Goal: Information Seeking & Learning: Learn about a topic

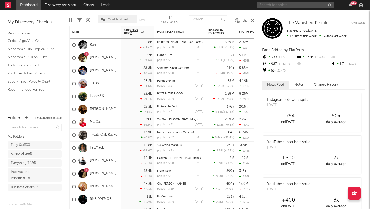
click at [271, 5] on input "text" at bounding box center [295, 5] width 77 height 6
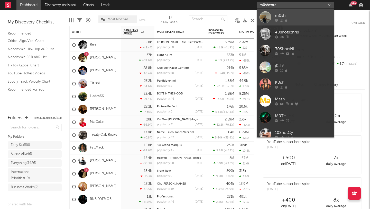
type input "m0shcore"
click at [295, 20] on div at bounding box center [303, 20] width 57 height 3
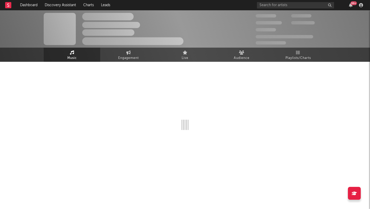
select select "1w"
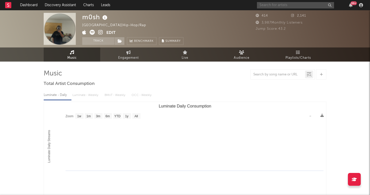
click at [282, 4] on input "text" at bounding box center [295, 5] width 77 height 6
paste input "https://www.tiktok.com/@alexandria.music/video/7537452058350259463?_r=1&_t=ZP-8…"
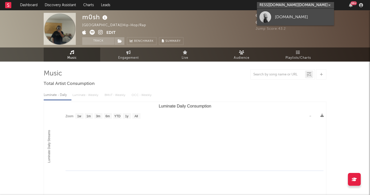
type input "https://www.tiktok.com/@alexandria.music/video/7537452058350259463?_r=1&_t=ZP-8…"
click at [286, 16] on div "alexandria.music" at bounding box center [303, 17] width 57 height 6
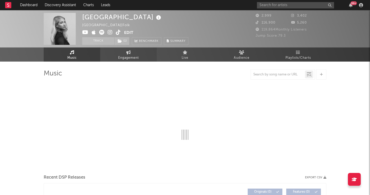
click at [122, 55] on span "Engagement" at bounding box center [128, 58] width 21 height 6
select select "1w"
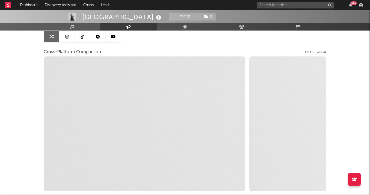
scroll to position [53, 0]
select select "1m"
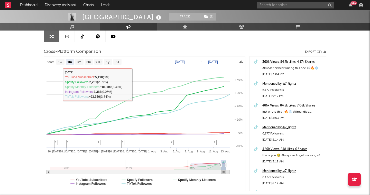
click at [70, 20] on img at bounding box center [72, 17] width 8 height 8
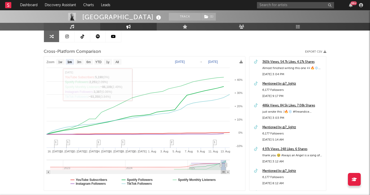
click at [70, 24] on link "Music" at bounding box center [72, 27] width 57 height 8
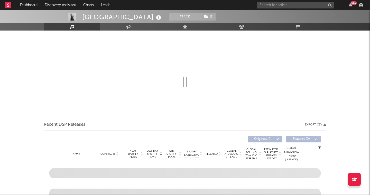
select select "1w"
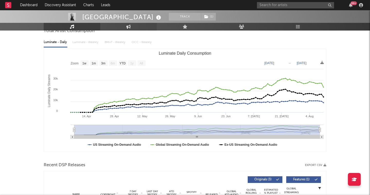
click at [135, 27] on link "Engagement" at bounding box center [128, 27] width 57 height 8
select select "1w"
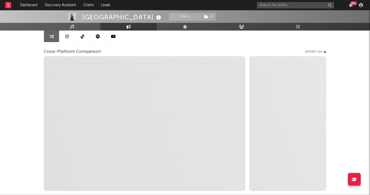
select select "1m"
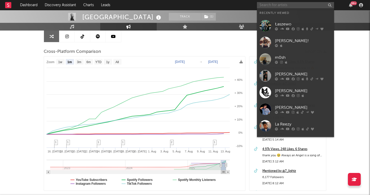
click at [279, 7] on input "text" at bounding box center [295, 5] width 77 height 6
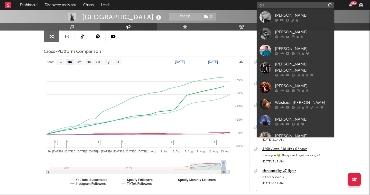
type input "g"
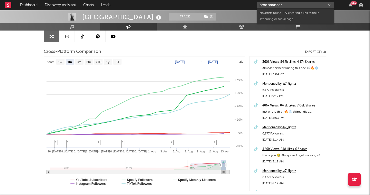
click at [299, 4] on input "prod.smasher" at bounding box center [295, 5] width 77 height 6
type input "prod.smasher"
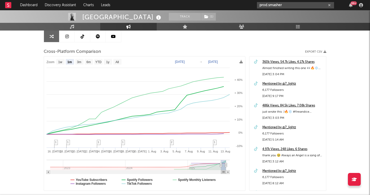
click at [268, 6] on input "prod.smasher" at bounding box center [295, 5] width 77 height 6
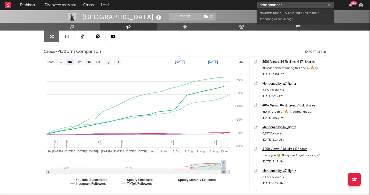
click at [268, 6] on input "prod.smasher" at bounding box center [295, 5] width 77 height 6
click at [275, 4] on input "prod smasher" at bounding box center [295, 5] width 77 height 6
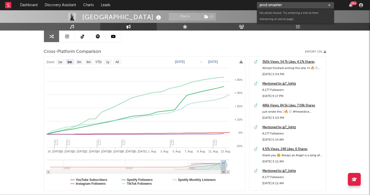
paste input "https://www.instagram.com/prod.smasher/"
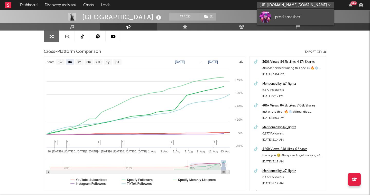
type input "https://www.instagram.com/prod.smasher/"
click at [281, 19] on div "prod.smasher" at bounding box center [303, 17] width 57 height 6
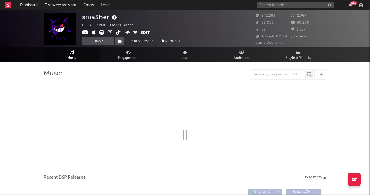
select select "6m"
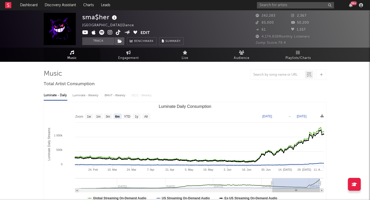
select select "6m"
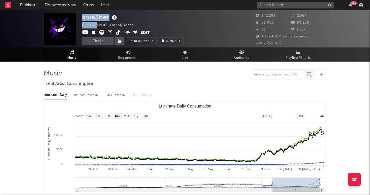
drag, startPoint x: 95, startPoint y: 25, endPoint x: 79, endPoint y: 25, distance: 15.7
click at [79, 25] on div "sma$her Mexico | Dance Edit Track Benchmark Summary 242,283 2,367 85,000 50,200…" at bounding box center [185, 28] width 370 height 37
click at [141, 105] on rect "Luminate Daily Consumption" at bounding box center [185, 153] width 282 height 103
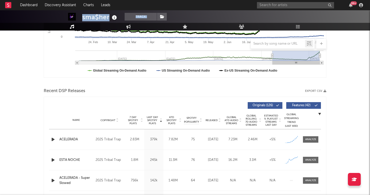
scroll to position [147, 0]
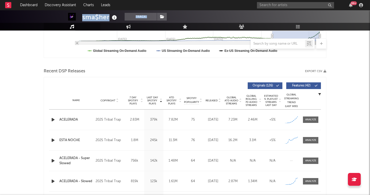
click at [53, 118] on icon "button" at bounding box center [52, 120] width 5 height 6
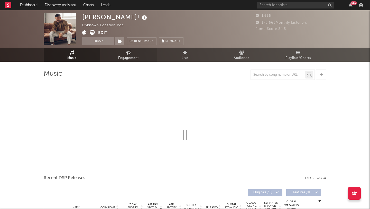
select select "6m"
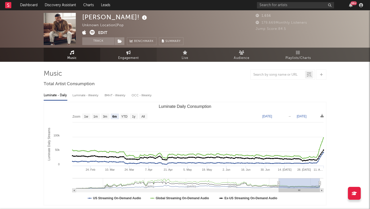
click at [132, 54] on link "Engagement" at bounding box center [128, 55] width 57 height 14
select select "1w"
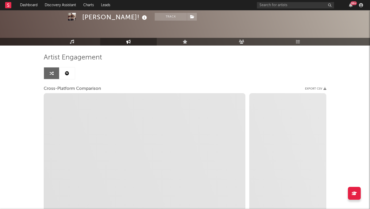
scroll to position [21, 0]
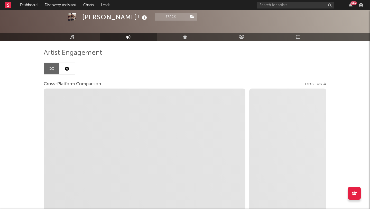
select select "1m"
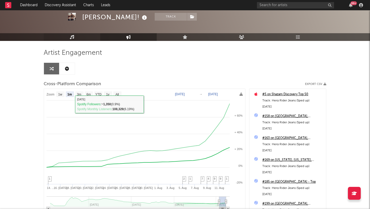
click at [78, 39] on link "Music" at bounding box center [72, 37] width 57 height 8
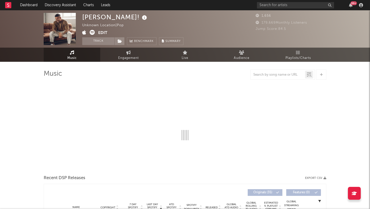
select select "6m"
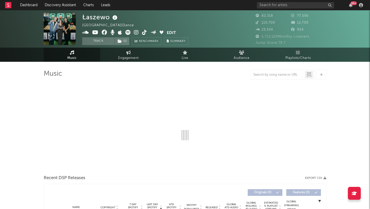
select select "6m"
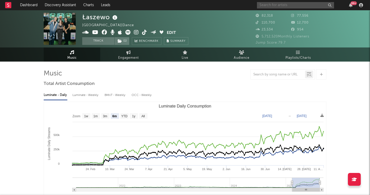
click at [271, 3] on input "text" at bounding box center [295, 5] width 77 height 6
click at [147, 36] on span at bounding box center [124, 33] width 85 height 6
click at [145, 35] on link at bounding box center [144, 32] width 5 height 5
click at [121, 54] on link "Engagement" at bounding box center [128, 55] width 57 height 14
select select "1w"
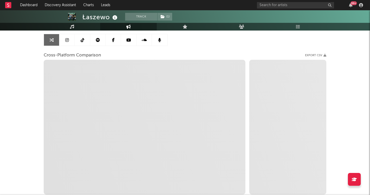
scroll to position [54, 0]
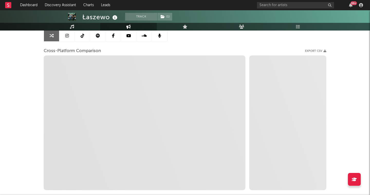
select select "1m"
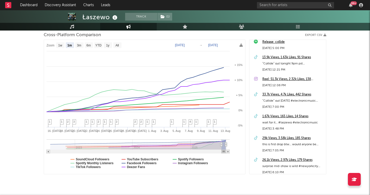
scroll to position [0, 0]
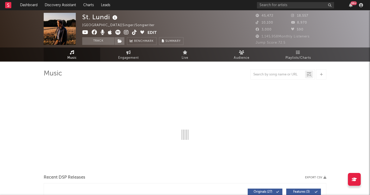
select select "6m"
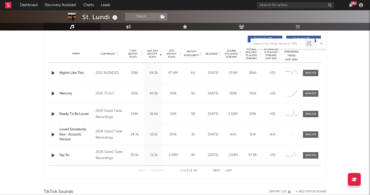
scroll to position [188, 0]
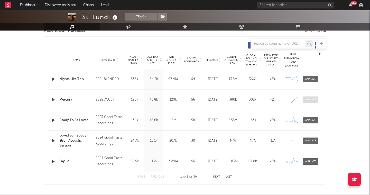
click at [309, 98] on div at bounding box center [310, 100] width 11 height 4
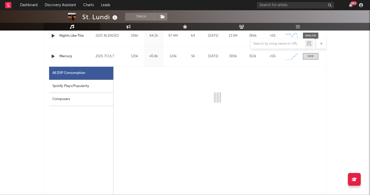
select select "1w"
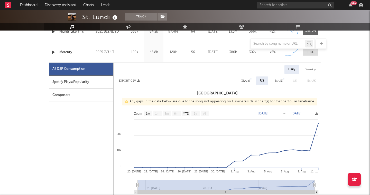
scroll to position [235, 0]
click at [317, 55] on span at bounding box center [310, 52] width 15 height 6
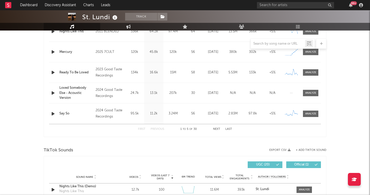
click at [54, 51] on icon "button" at bounding box center [52, 52] width 5 height 6
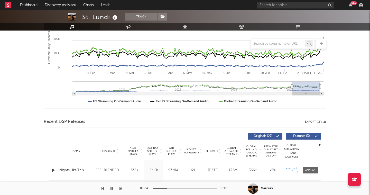
scroll to position [0, 0]
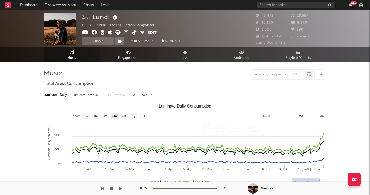
click at [127, 57] on span "Engagement" at bounding box center [128, 58] width 21 height 6
select select "1w"
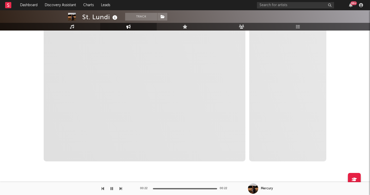
scroll to position [85, 0]
select select "1m"
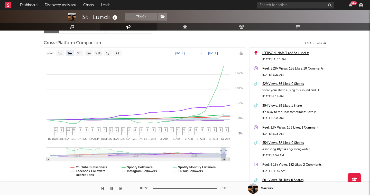
scroll to position [61, 0]
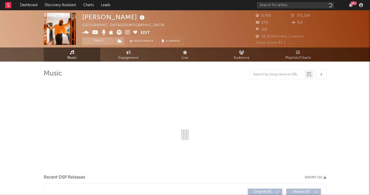
select select "1w"
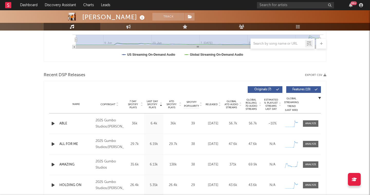
scroll to position [127, 0]
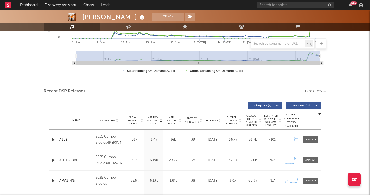
click at [51, 141] on icon "button" at bounding box center [52, 140] width 5 height 6
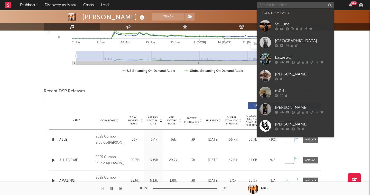
click at [281, 4] on input "text" at bounding box center [295, 5] width 77 height 6
paste input "[URL][DOMAIN_NAME]"
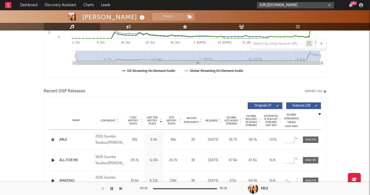
click at [323, 5] on input "[URL][DOMAIN_NAME]" at bounding box center [295, 5] width 77 height 6
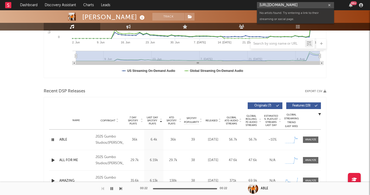
click at [323, 5] on input "[URL][DOMAIN_NAME]" at bounding box center [295, 5] width 77 height 6
paste input "text"
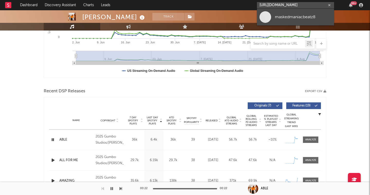
type input "[URL][DOMAIN_NAME]"
click at [289, 15] on div "maskedmaniacbeatz8" at bounding box center [303, 17] width 57 height 6
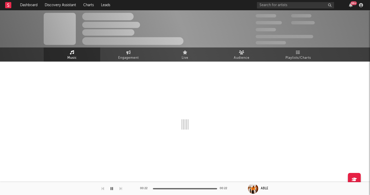
select select "1w"
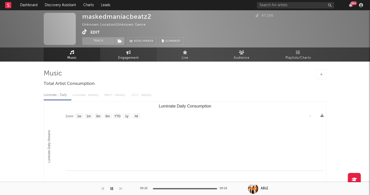
click at [126, 53] on link "Engagement" at bounding box center [128, 55] width 57 height 14
select select "1w"
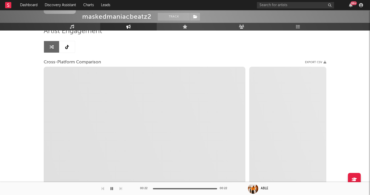
scroll to position [43, 0]
select select "1m"
